Goal: Task Accomplishment & Management: Use online tool/utility

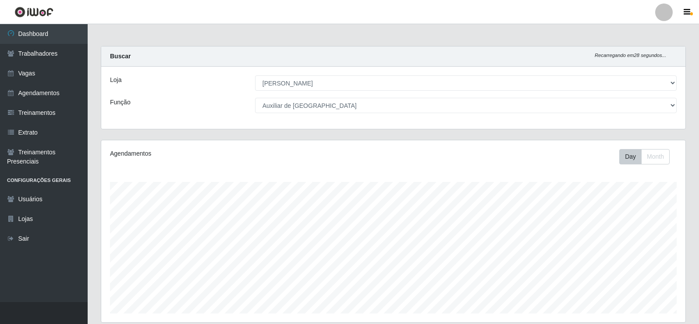
select select "430"
select select "75"
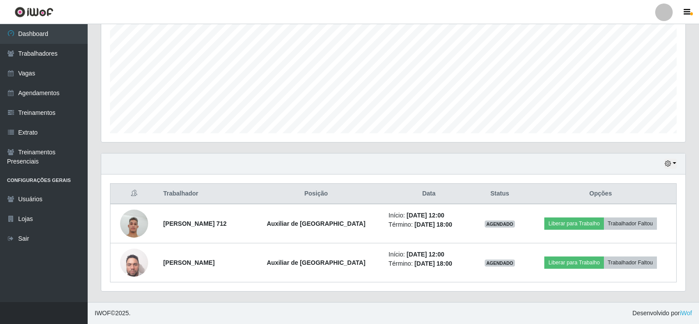
scroll to position [182, 584]
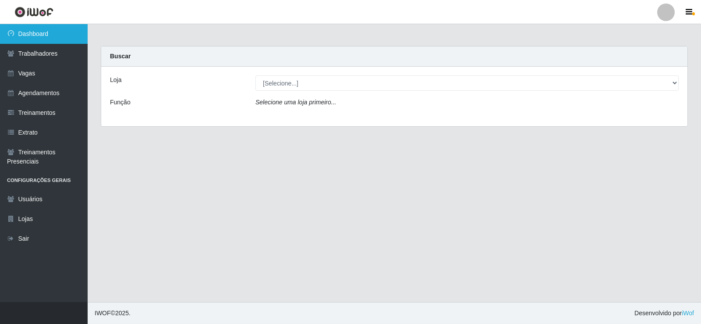
click at [44, 41] on link "Dashboard" at bounding box center [44, 34] width 88 height 20
click at [48, 38] on link "Dashboard" at bounding box center [44, 34] width 88 height 20
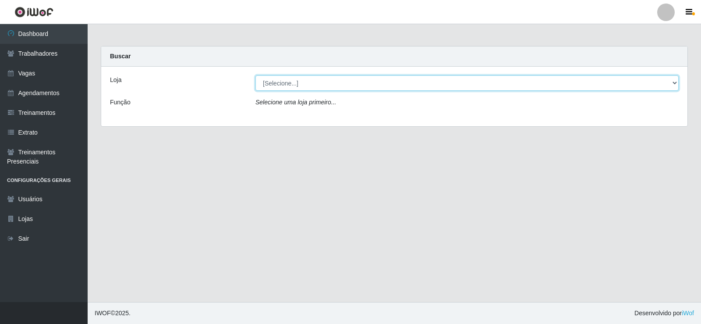
click at [317, 88] on select "[Selecione...] Iskisita Atakado - Alecrim Iskisita Atakado - Centro de Distribu…" at bounding box center [466, 82] width 423 height 15
select select "430"
click at [255, 75] on select "[Selecione...] Iskisita Atakado - Alecrim Iskisita Atakado - Centro de Distribu…" at bounding box center [466, 82] width 423 height 15
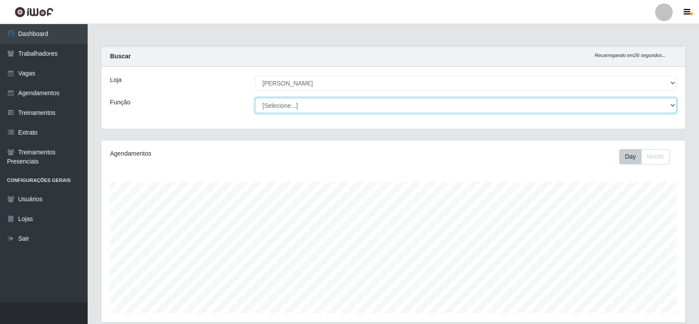
click at [320, 110] on select "[Selecione...] Auxiliar de Estacionamento Auxiliar de Estacionamento + Auxiliar…" at bounding box center [465, 105] width 421 height 15
select select "75"
click at [255, 98] on select "[Selecione...] Auxiliar de Estacionamento Auxiliar de Estacionamento + Auxiliar…" at bounding box center [465, 105] width 421 height 15
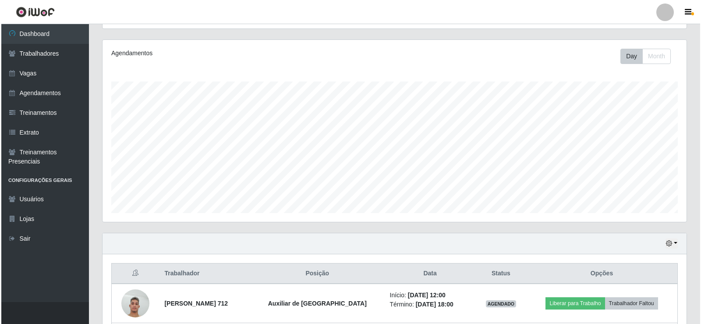
scroll to position [180, 0]
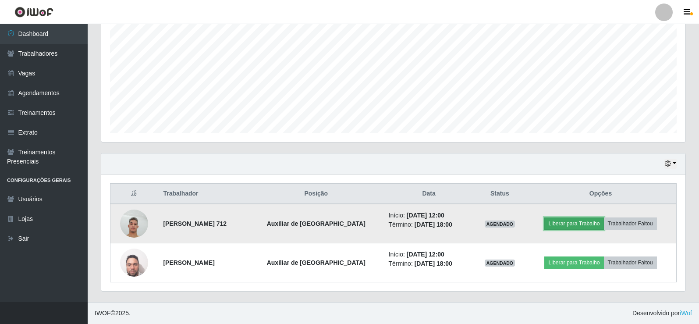
click at [587, 224] on button "Liberar para Trabalho" at bounding box center [573, 223] width 59 height 12
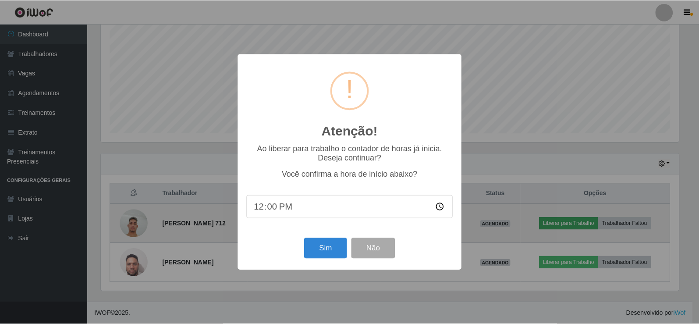
scroll to position [182, 580]
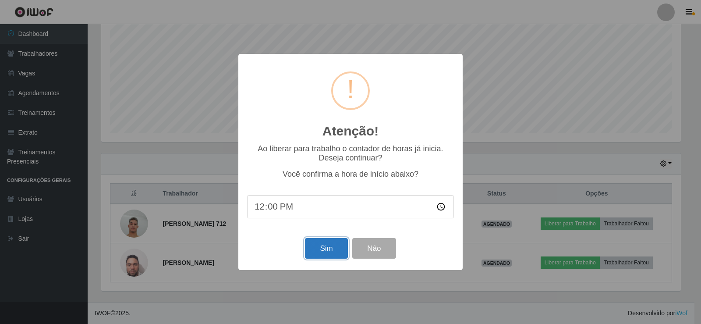
click at [314, 256] on button "Sim" at bounding box center [326, 248] width 42 height 21
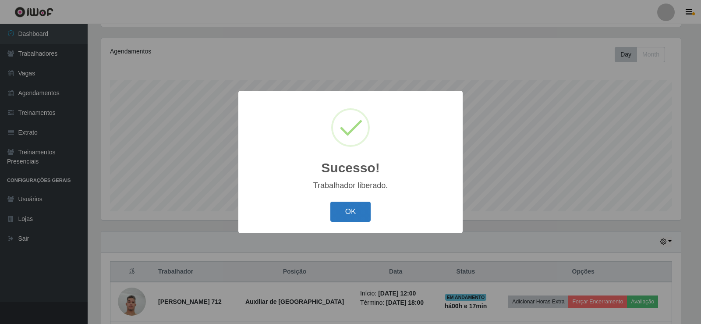
click at [366, 218] on button "OK" at bounding box center [350, 212] width 41 height 21
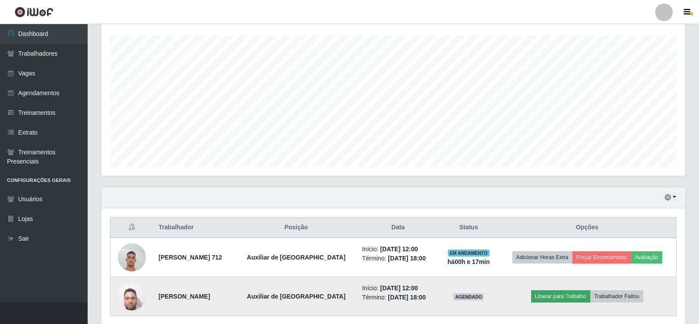
scroll to position [180, 0]
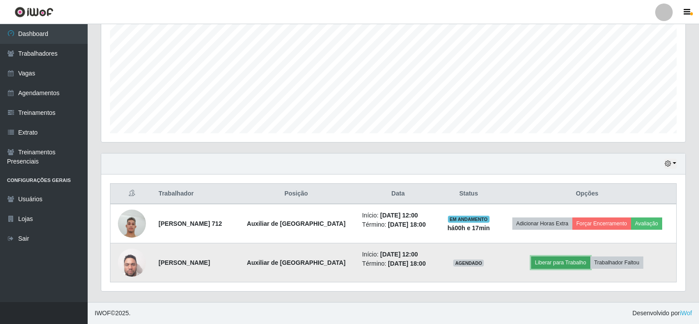
click at [556, 262] on button "Liberar para Trabalho" at bounding box center [560, 262] width 59 height 12
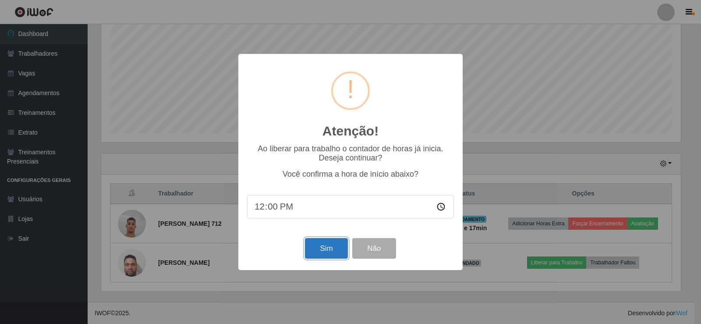
click at [322, 253] on button "Sim" at bounding box center [326, 248] width 42 height 21
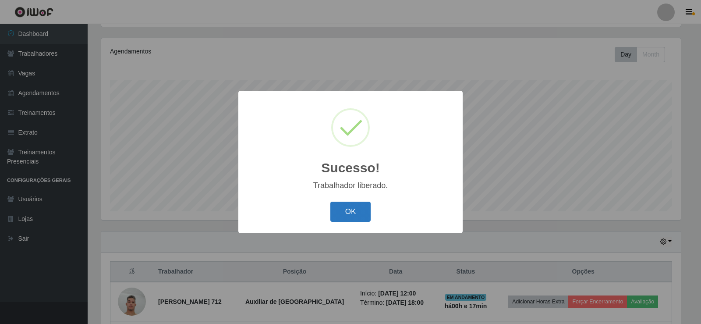
click at [356, 208] on button "OK" at bounding box center [350, 212] width 41 height 21
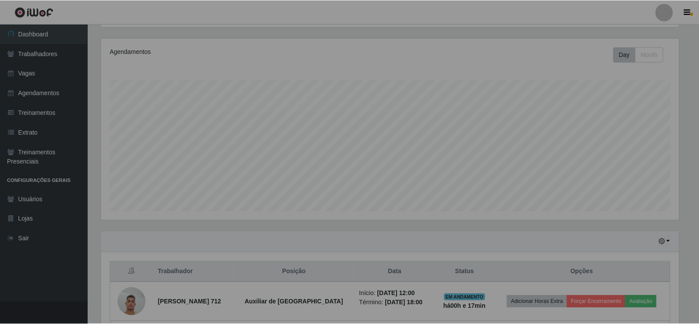
scroll to position [182, 584]
